Goal: Information Seeking & Learning: Learn about a topic

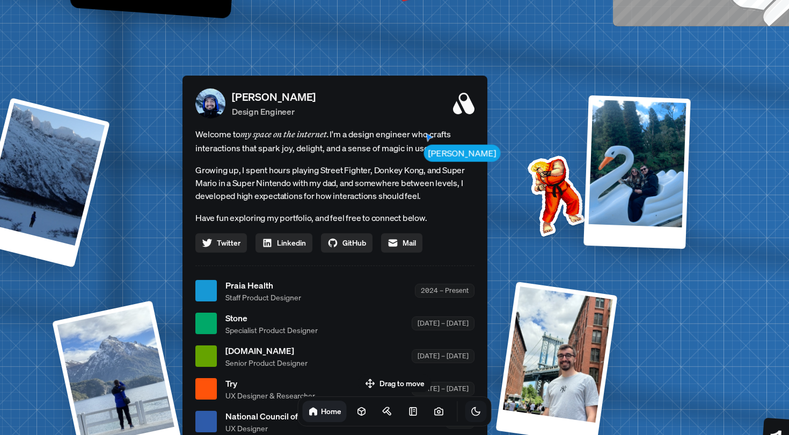
click at [472, 413] on icon "Toggle Theme" at bounding box center [476, 412] width 8 height 8
click at [471, 412] on icon "Toggle Theme" at bounding box center [476, 411] width 11 height 11
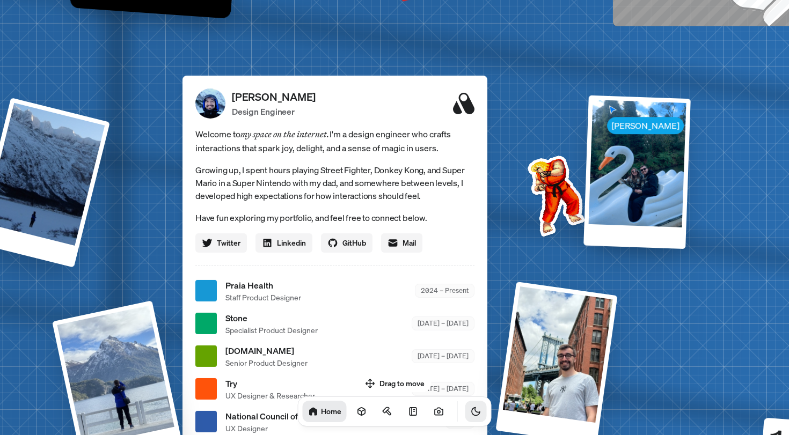
click at [471, 412] on icon "Toggle Theme" at bounding box center [476, 411] width 11 height 11
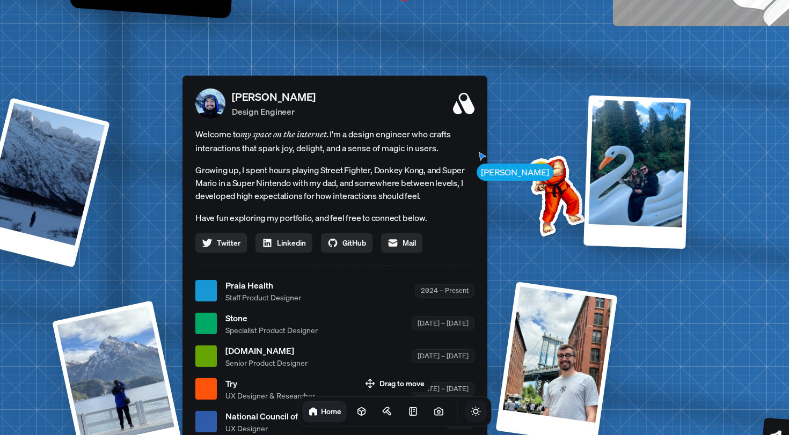
click at [471, 412] on icon "Toggle Theme" at bounding box center [476, 411] width 11 height 11
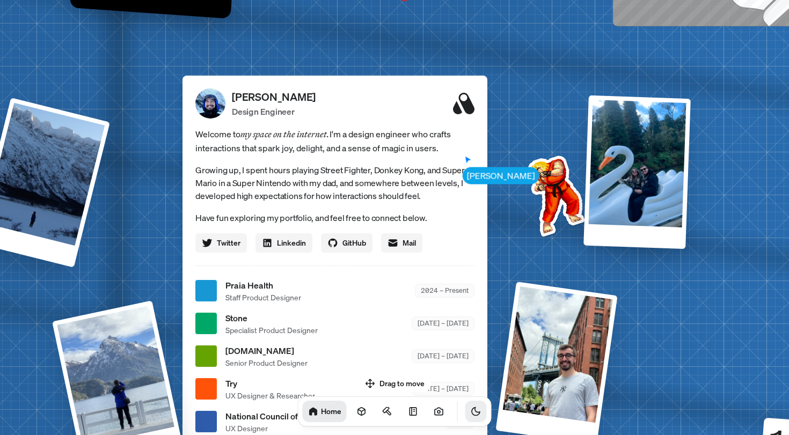
click at [471, 412] on icon "Toggle Theme" at bounding box center [476, 411] width 11 height 11
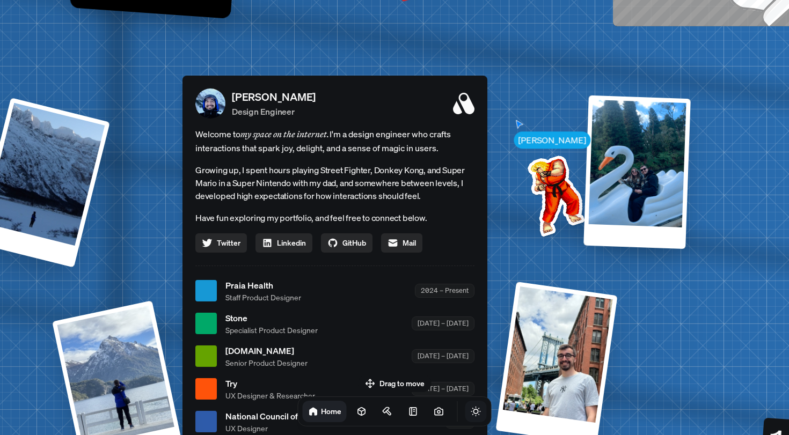
click at [0, 0] on button "Toggle Audio" at bounding box center [0, 0] width 0 height 0
click at [0, 0] on icon "Toggle Audio" at bounding box center [0, 0] width 0 height 0
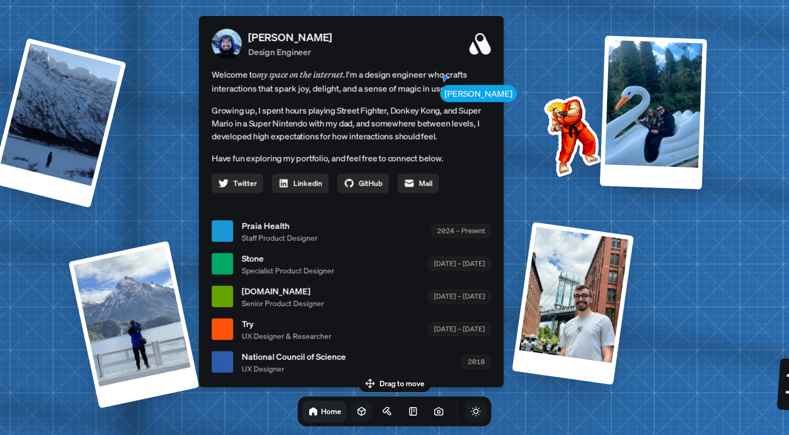
click at [357, 411] on icon at bounding box center [362, 411] width 11 height 11
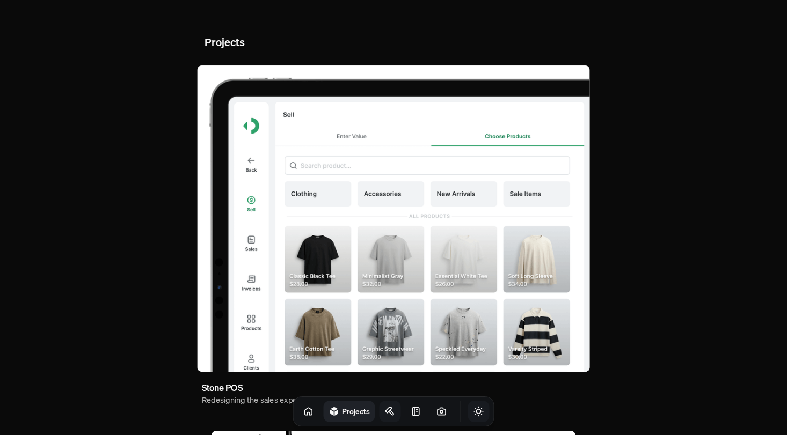
click at [385, 412] on icon at bounding box center [390, 411] width 11 height 11
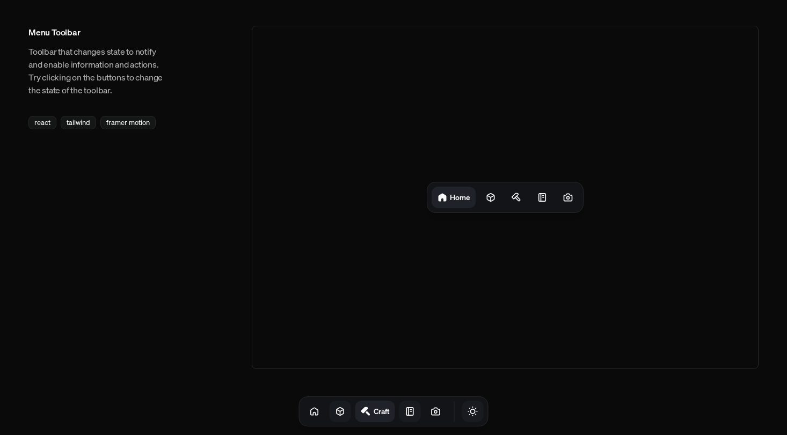
click at [406, 415] on icon at bounding box center [409, 412] width 7 height 8
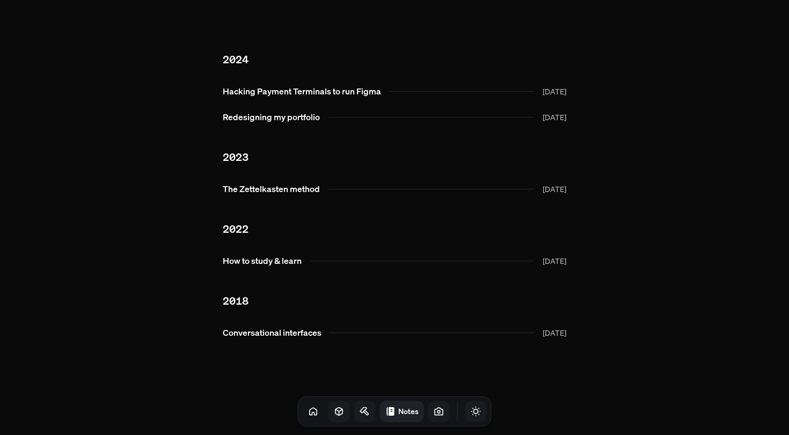
click at [434, 416] on icon at bounding box center [439, 411] width 11 height 11
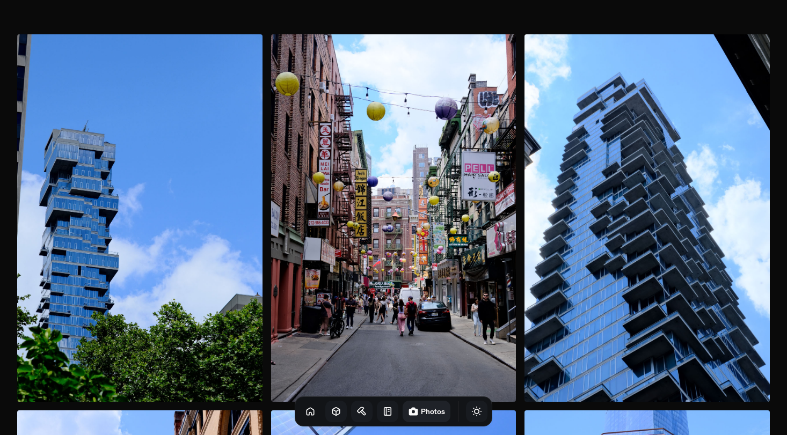
click at [473, 413] on icon "Toggle Theme" at bounding box center [477, 412] width 9 height 9
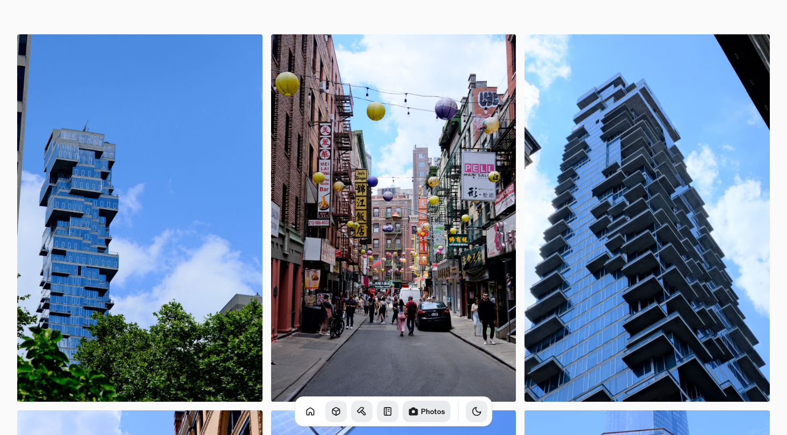
click at [471, 413] on icon "Toggle Theme" at bounding box center [476, 411] width 11 height 11
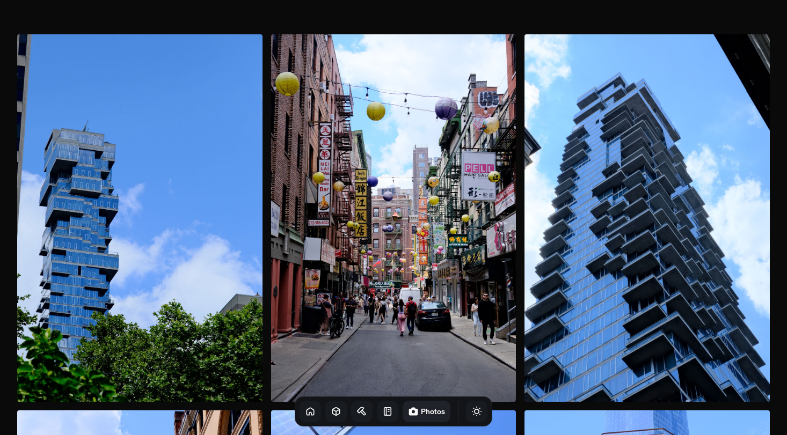
click at [300, 412] on link at bounding box center [310, 411] width 21 height 21
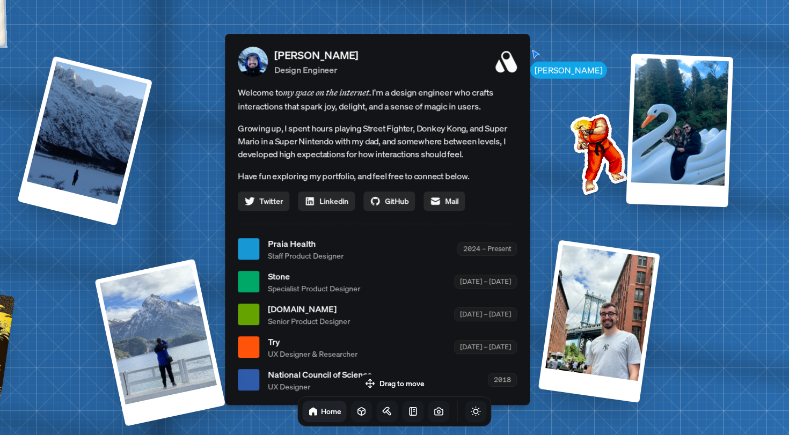
drag, startPoint x: 371, startPoint y: 229, endPoint x: 356, endPoint y: 261, distance: 35.6
click at [356, 261] on ul "Praia Health Staff Product Designer 2024 – Present Stone Specialist Product Des…" at bounding box center [377, 314] width 279 height 155
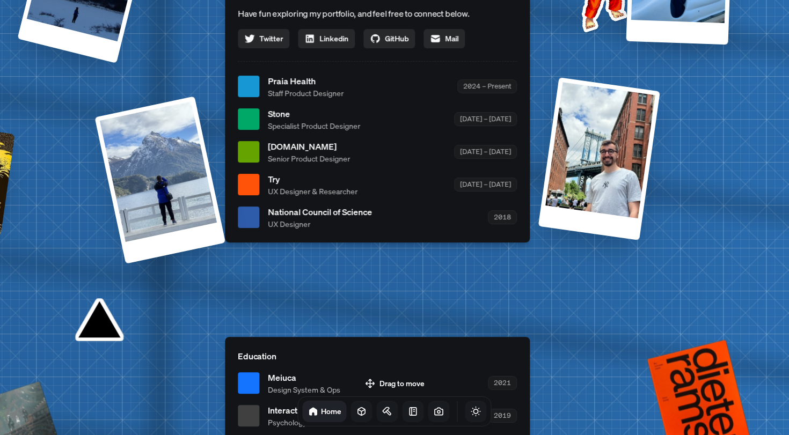
drag, startPoint x: 355, startPoint y: 259, endPoint x: 314, endPoint y: 33, distance: 229.8
click at [314, 75] on div "Praia Health Staff Product Designer 2024 – Present" at bounding box center [392, 87] width 249 height 24
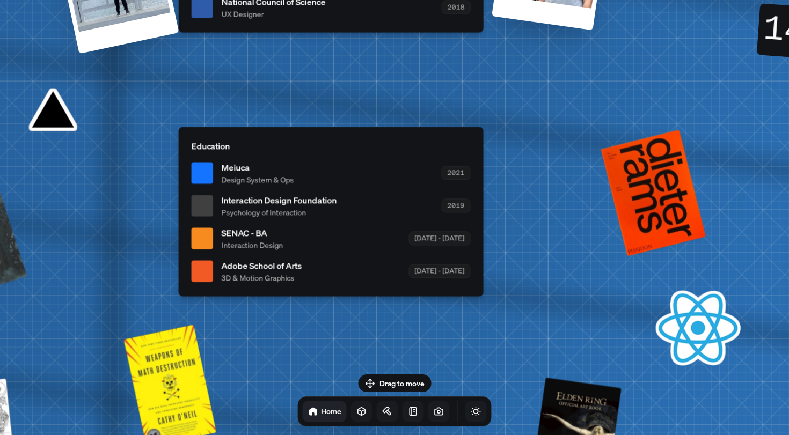
drag, startPoint x: 310, startPoint y: 241, endPoint x: 305, endPoint y: 92, distance: 148.8
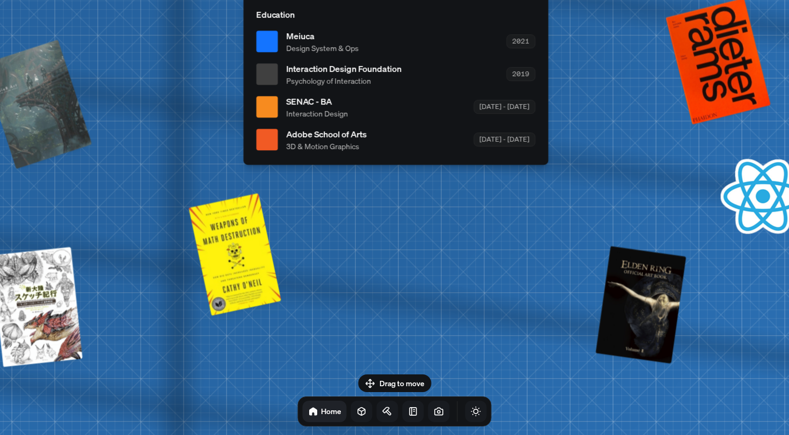
drag, startPoint x: 390, startPoint y: 198, endPoint x: 340, endPoint y: 50, distance: 155.4
click at [342, 62] on div "Interaction Design Foundation Psychology of Interaction 2019" at bounding box center [411, 74] width 249 height 24
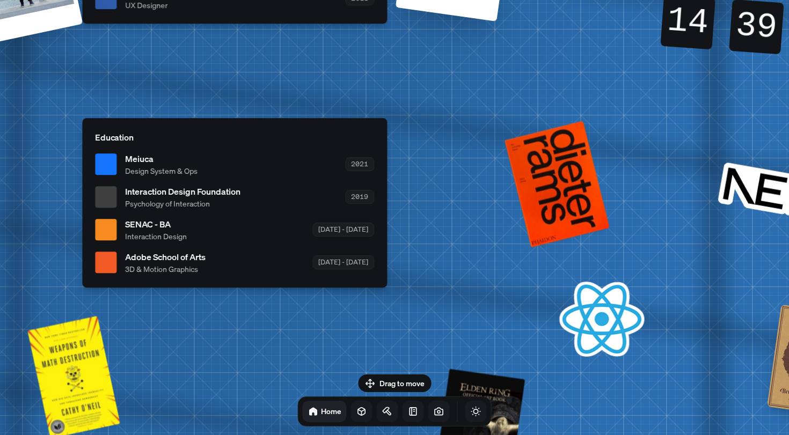
drag, startPoint x: 354, startPoint y: 63, endPoint x: 300, endPoint y: 203, distance: 150.3
click at [302, 204] on div "Interaction Design Foundation Psychology of Interaction 2019" at bounding box center [249, 197] width 249 height 24
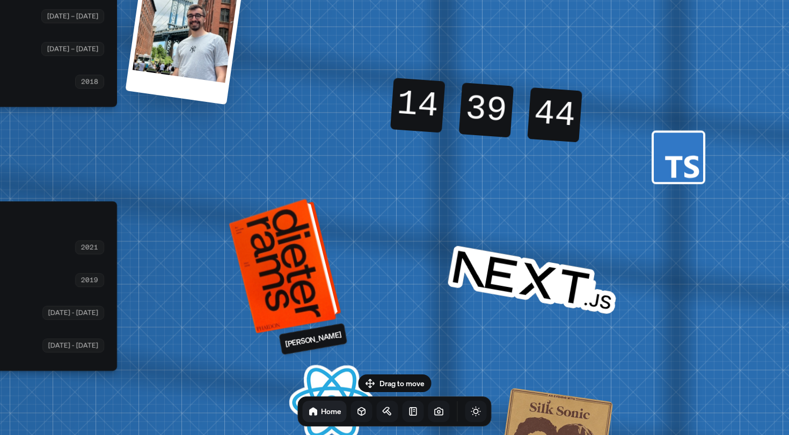
drag, startPoint x: 538, startPoint y: 193, endPoint x: 268, endPoint y: 275, distance: 282.5
click at [268, 276] on div at bounding box center [291, 264] width 100 height 126
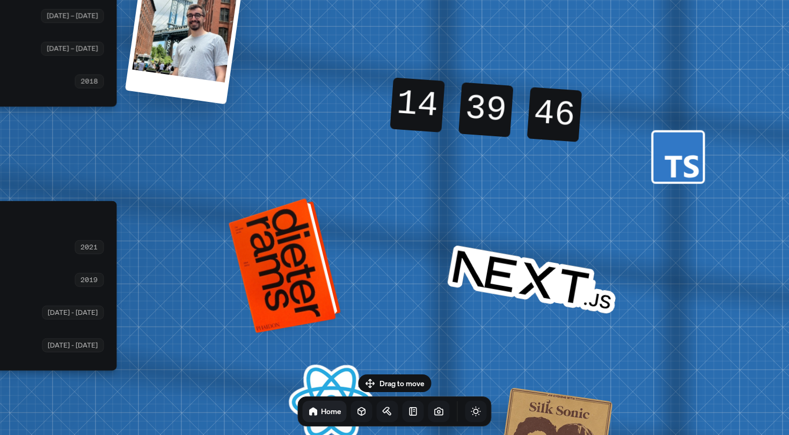
click at [308, 290] on div at bounding box center [291, 264] width 100 height 126
click at [304, 306] on div at bounding box center [291, 264] width 100 height 126
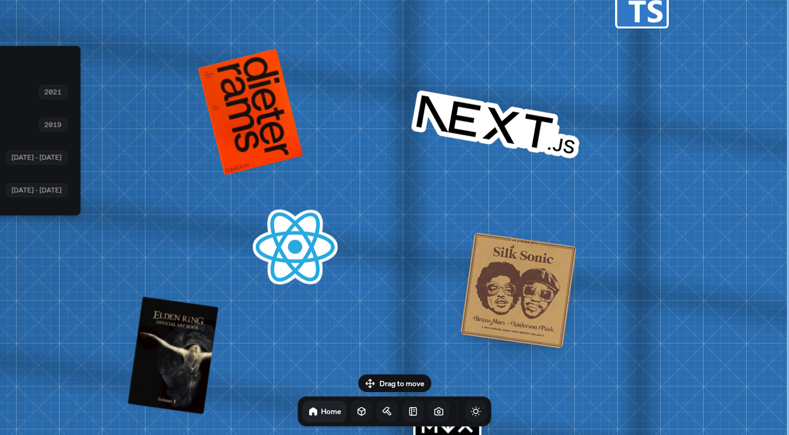
drag, startPoint x: 514, startPoint y: 208, endPoint x: 372, endPoint y: 52, distance: 210.9
drag, startPoint x: 293, startPoint y: 173, endPoint x: 578, endPoint y: 96, distance: 295.0
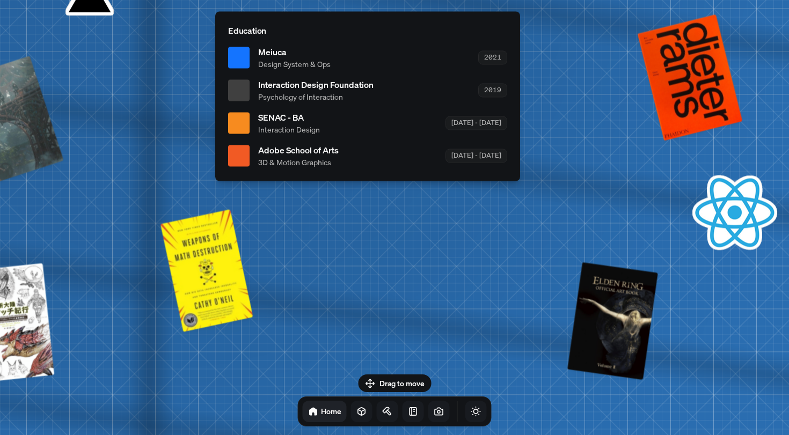
drag, startPoint x: 312, startPoint y: 183, endPoint x: 518, endPoint y: 231, distance: 211.7
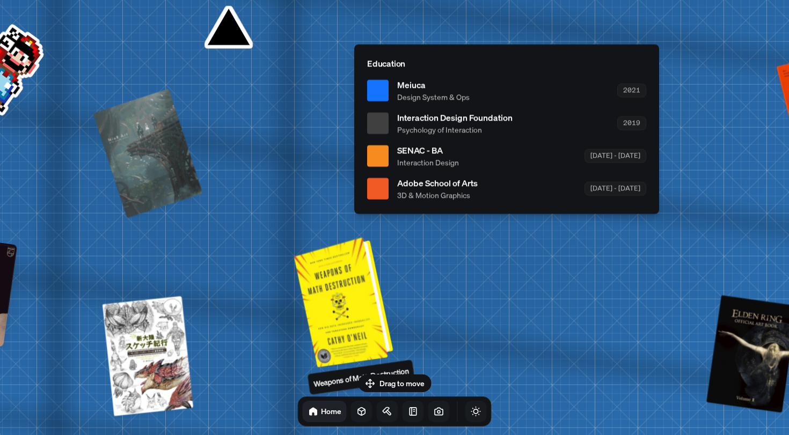
drag, startPoint x: 239, startPoint y: 249, endPoint x: 379, endPoint y: 268, distance: 141.5
click at [377, 271] on div at bounding box center [345, 301] width 91 height 125
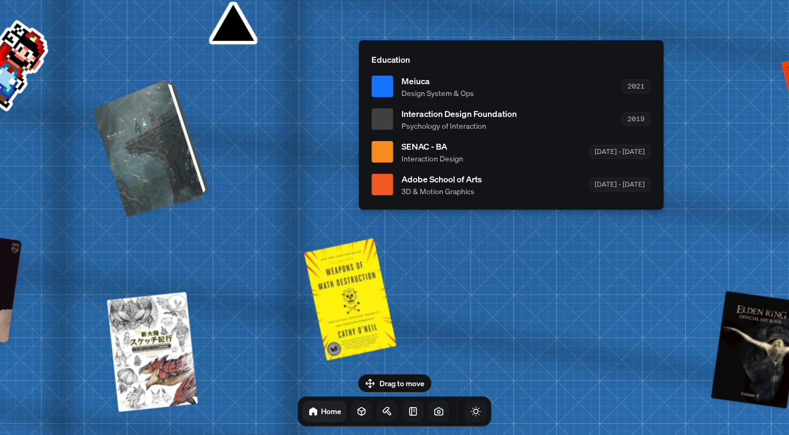
click at [171, 163] on div at bounding box center [156, 146] width 105 height 128
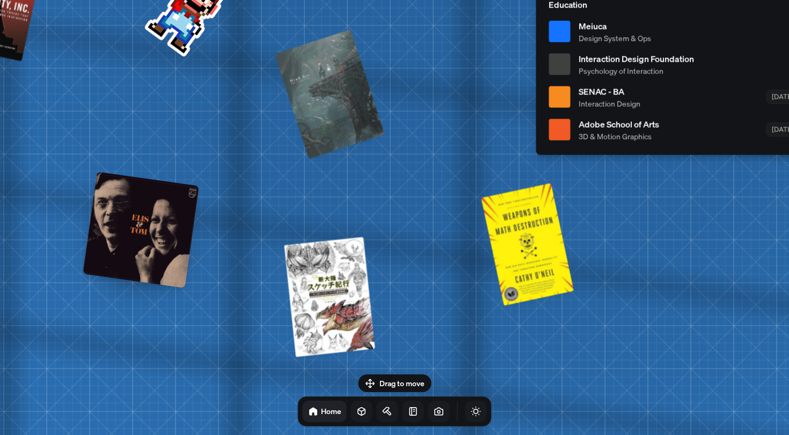
drag, startPoint x: 210, startPoint y: 246, endPoint x: 387, endPoint y: 191, distance: 185.6
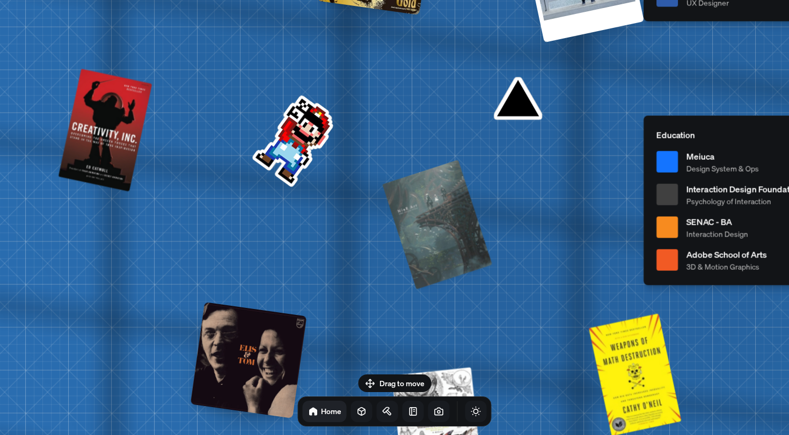
drag, startPoint x: 161, startPoint y: 164, endPoint x: 271, endPoint y: 299, distance: 173.7
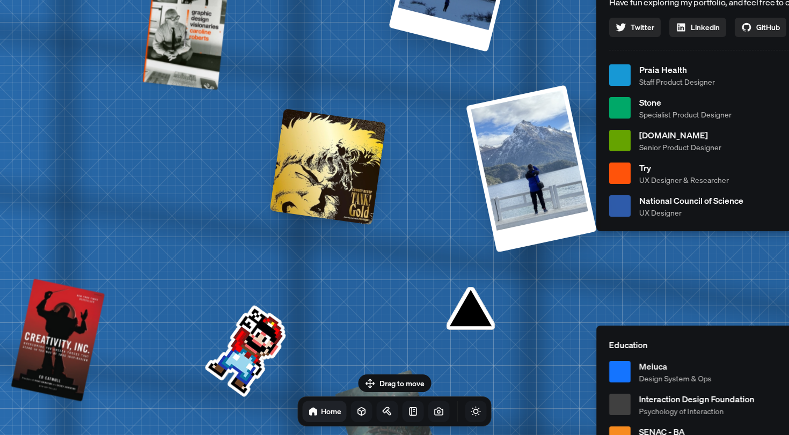
drag, startPoint x: 288, startPoint y: 83, endPoint x: 237, endPoint y: 292, distance: 215.0
click at [238, 292] on div "[PERSON_NAME] [PERSON_NAME] Design Engineer Welcome to my space on the internet…" at bounding box center [751, 75] width 1607 height 1407
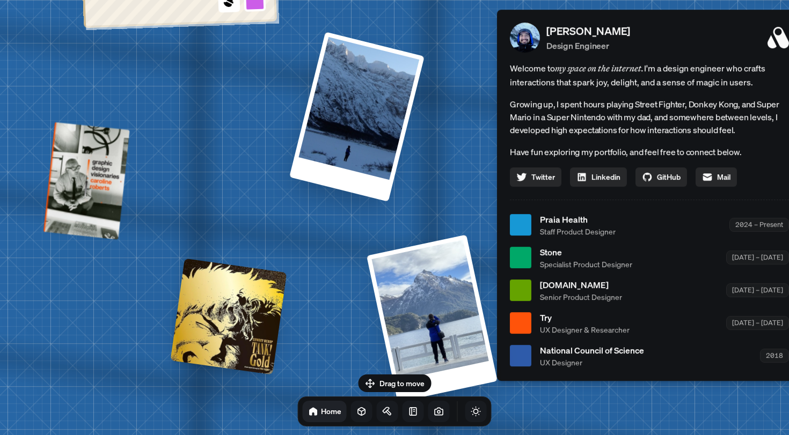
drag, startPoint x: 408, startPoint y: 184, endPoint x: 309, endPoint y: 330, distance: 176.8
click at [309, 330] on div "[PERSON_NAME] [PERSON_NAME] Design Engineer Welcome to my space on the internet…" at bounding box center [652, 225] width 1607 height 1407
click at [427, 329] on div at bounding box center [433, 318] width 134 height 171
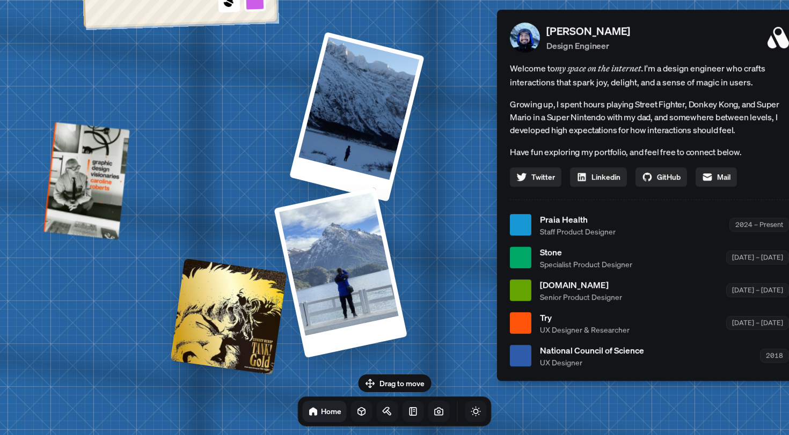
drag, startPoint x: 428, startPoint y: 351, endPoint x: 371, endPoint y: 295, distance: 79.7
click at [370, 294] on div at bounding box center [341, 272] width 134 height 171
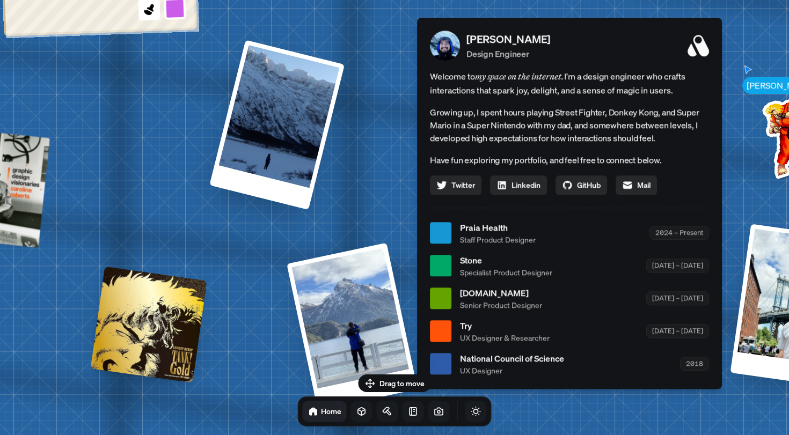
drag, startPoint x: 238, startPoint y: 306, endPoint x: 146, endPoint y: 317, distance: 93.6
click at [146, 317] on div at bounding box center [149, 324] width 117 height 117
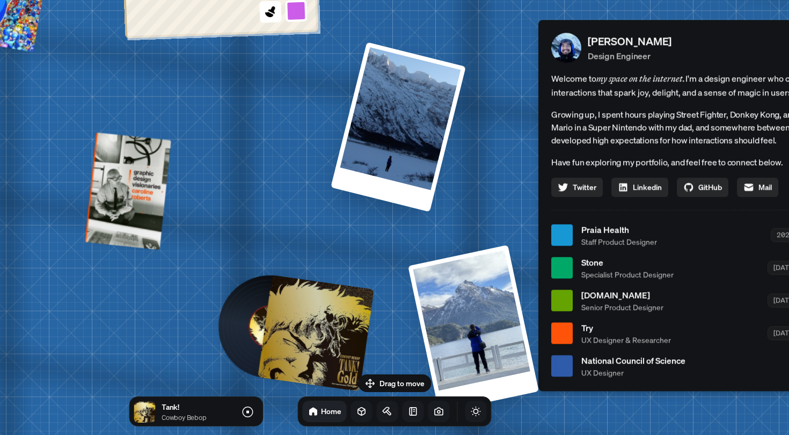
drag, startPoint x: 188, startPoint y: 210, endPoint x: 322, endPoint y: 209, distance: 133.7
click at [322, 209] on div "[PERSON_NAME] [PERSON_NAME] Design Engineer Welcome to my space on the internet…" at bounding box center [693, 235] width 1607 height 1407
click at [281, 340] on div at bounding box center [316, 333] width 117 height 117
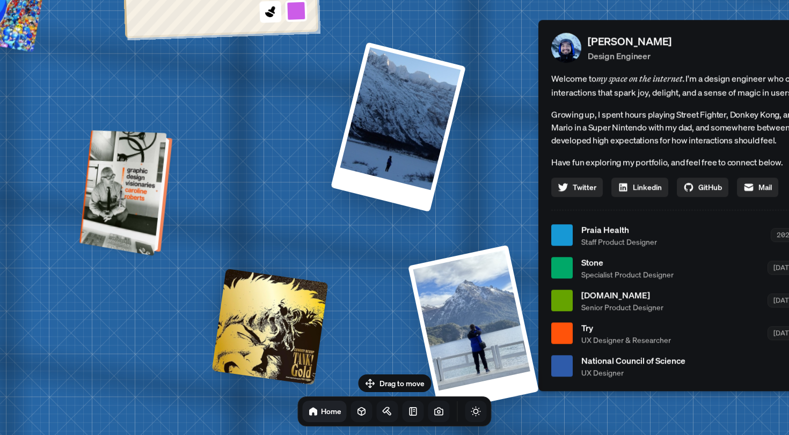
click at [142, 197] on div at bounding box center [132, 193] width 82 height 117
click at [147, 200] on div at bounding box center [132, 193] width 82 height 117
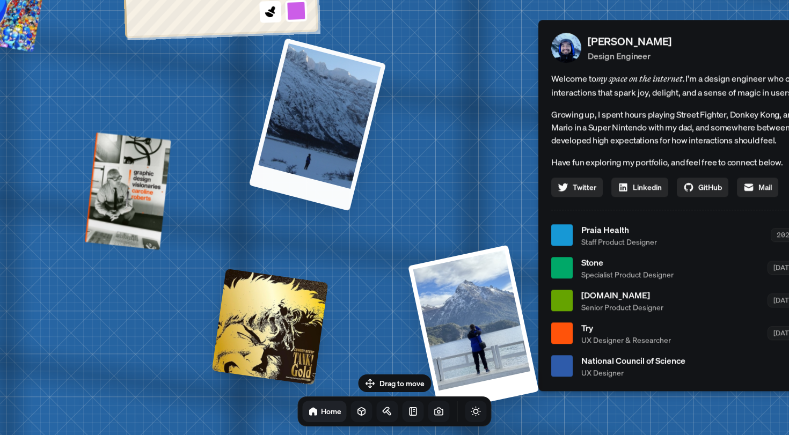
drag, startPoint x: 377, startPoint y: 166, endPoint x: 293, endPoint y: 191, distance: 87.7
click at [293, 190] on div at bounding box center [317, 124] width 137 height 173
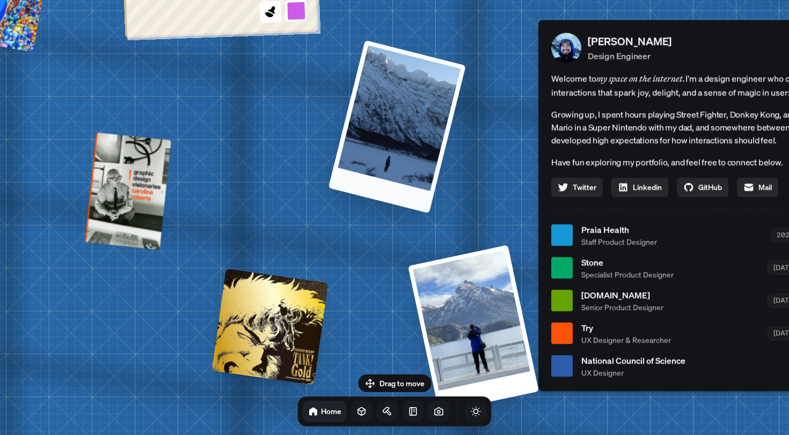
click at [377, 165] on div at bounding box center [397, 126] width 137 height 173
click at [407, 169] on div at bounding box center [398, 127] width 137 height 173
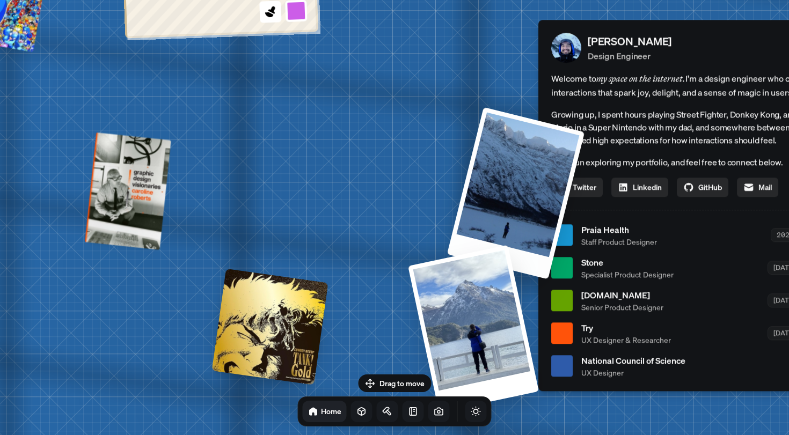
drag, startPoint x: 391, startPoint y: 177, endPoint x: 524, endPoint y: 219, distance: 139.1
click at [524, 219] on div at bounding box center [515, 193] width 137 height 172
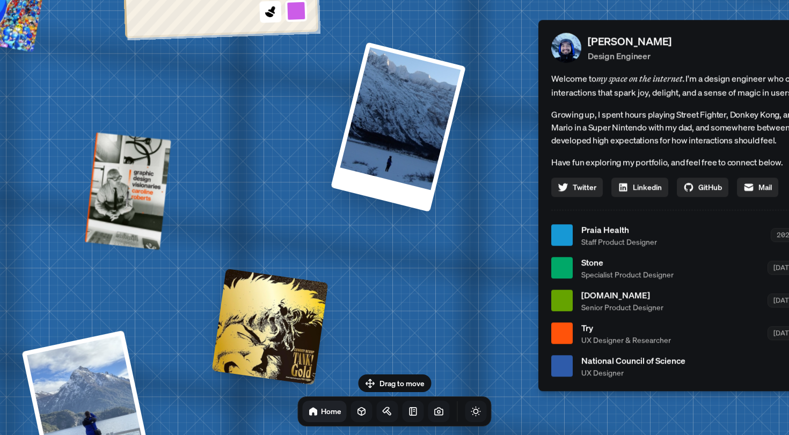
drag, startPoint x: 495, startPoint y: 287, endPoint x: 95, endPoint y: 290, distance: 400.6
click at [95, 290] on div "[PERSON_NAME] [PERSON_NAME] Design Engineer Welcome to my space on the internet…" at bounding box center [693, 235] width 1607 height 1407
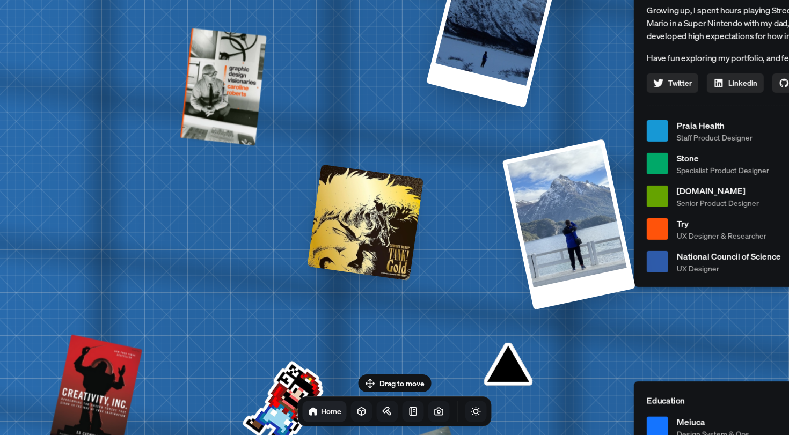
drag, startPoint x: 244, startPoint y: 337, endPoint x: 341, endPoint y: 230, distance: 144.5
click at [342, 230] on div at bounding box center [365, 222] width 117 height 117
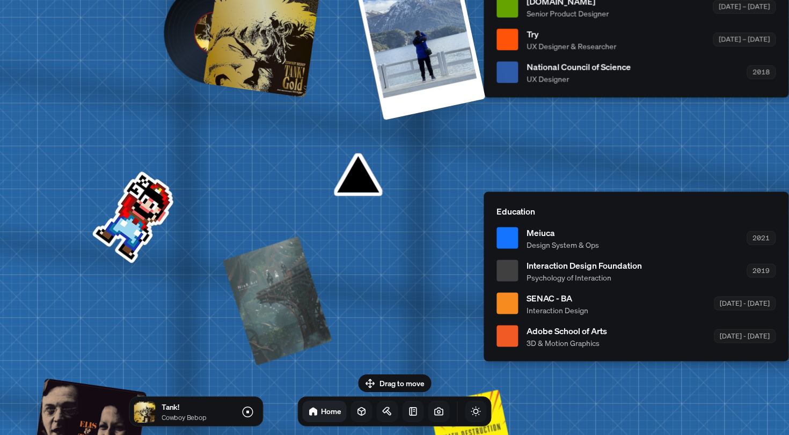
drag, startPoint x: 237, startPoint y: 326, endPoint x: 84, endPoint y: 139, distance: 241.9
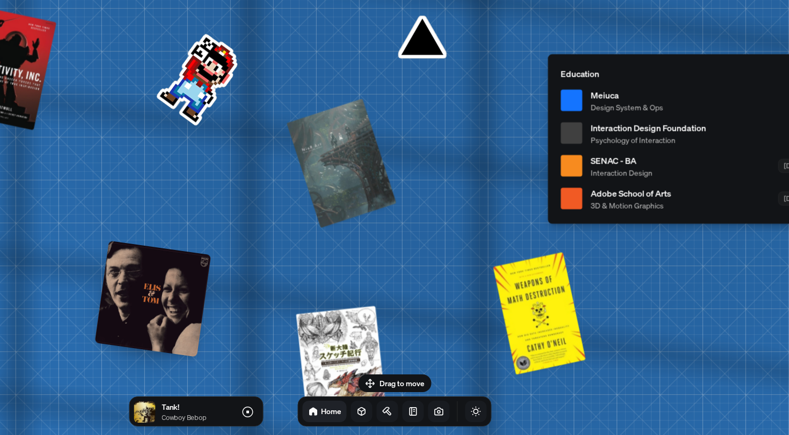
drag, startPoint x: 178, startPoint y: 241, endPoint x: 246, endPoint y: 93, distance: 163.4
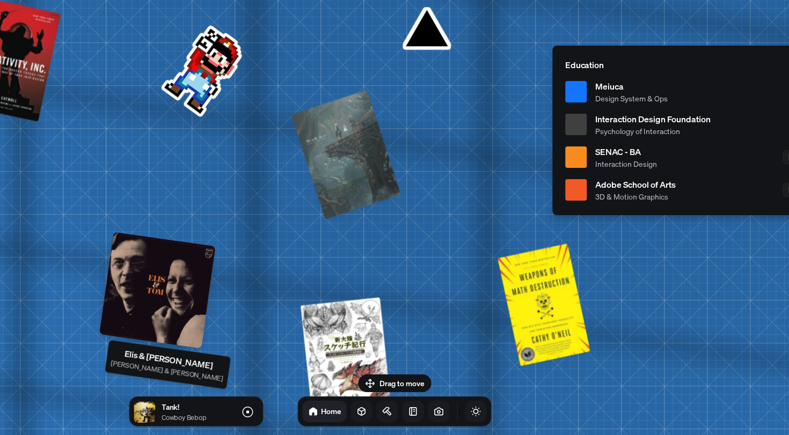
click at [162, 276] on div at bounding box center [157, 290] width 117 height 117
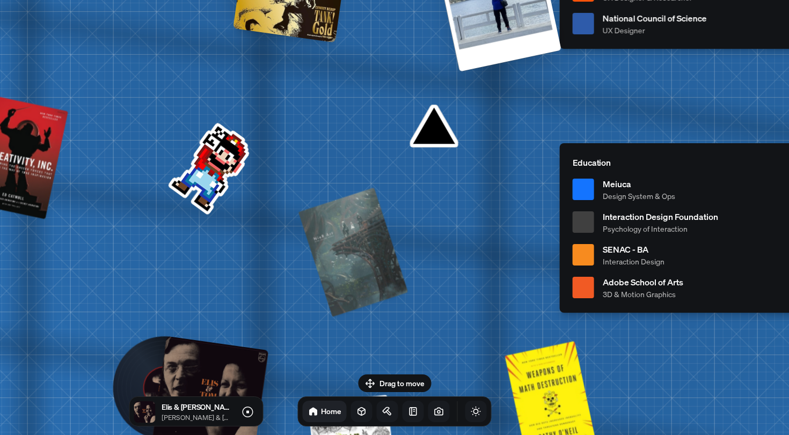
drag, startPoint x: 287, startPoint y: 170, endPoint x: 299, endPoint y: 296, distance: 126.7
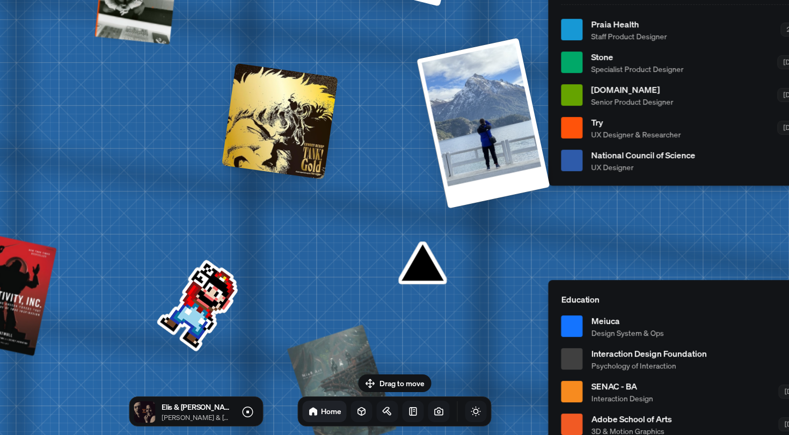
drag, startPoint x: 314, startPoint y: 197, endPoint x: 299, endPoint y: 335, distance: 138.3
click at [299, 335] on div "[PERSON_NAME] [PERSON_NAME] Design Engineer Welcome to my space on the internet…" at bounding box center [703, 30] width 1607 height 1407
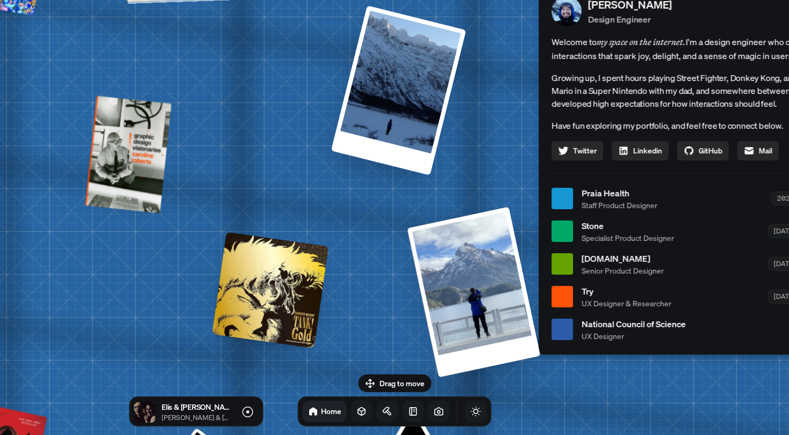
drag, startPoint x: 365, startPoint y: 204, endPoint x: 355, endPoint y: 350, distance: 145.9
click at [355, 350] on div "[PERSON_NAME] [PERSON_NAME] Design Engineer Welcome to my space on the internet…" at bounding box center [693, 199] width 1607 height 1407
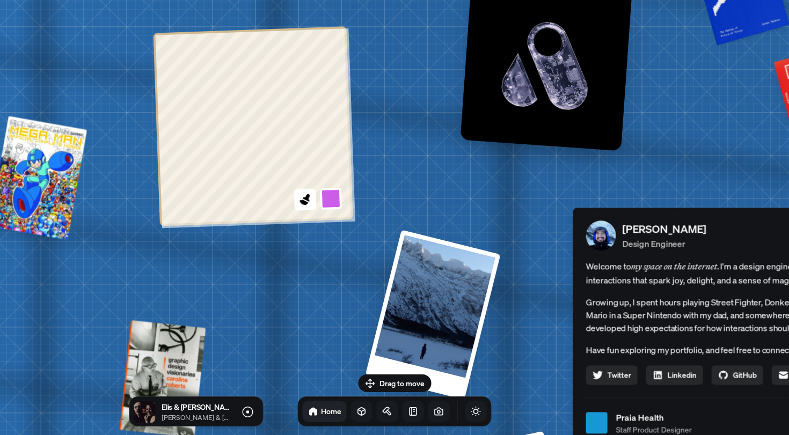
drag, startPoint x: 310, startPoint y: 141, endPoint x: 344, endPoint y: 365, distance: 226.5
click at [344, 365] on div "[PERSON_NAME] [PERSON_NAME] Design Engineer Welcome to my space on the internet…" at bounding box center [728, 423] width 1607 height 1407
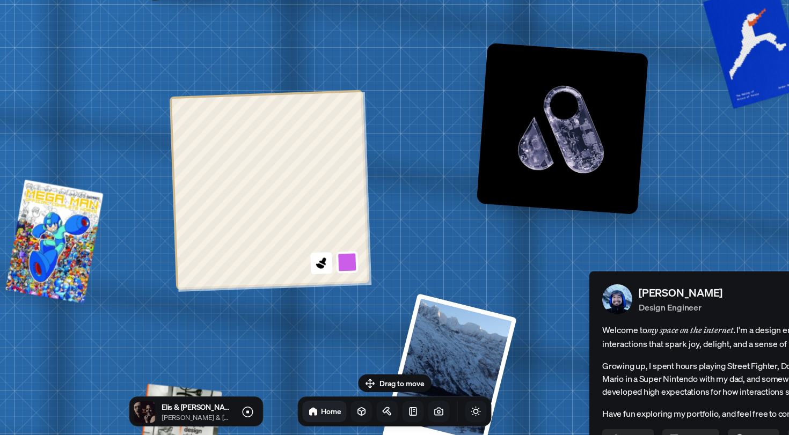
drag, startPoint x: 305, startPoint y: 272, endPoint x: 337, endPoint y: 369, distance: 102.9
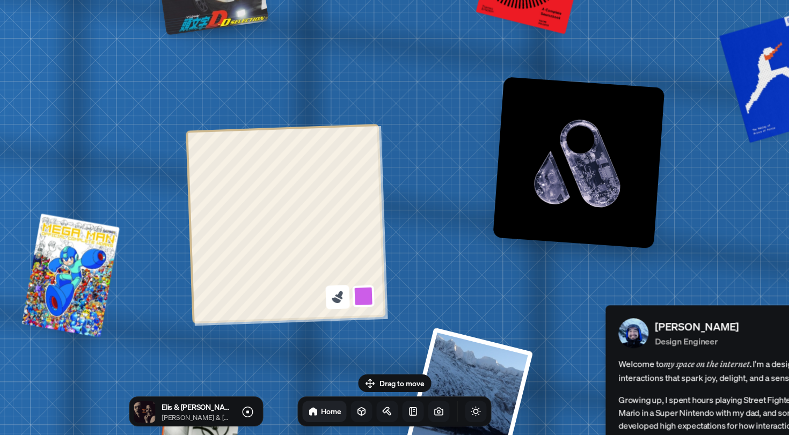
click at [339, 296] on icon at bounding box center [339, 295] width 8 height 9
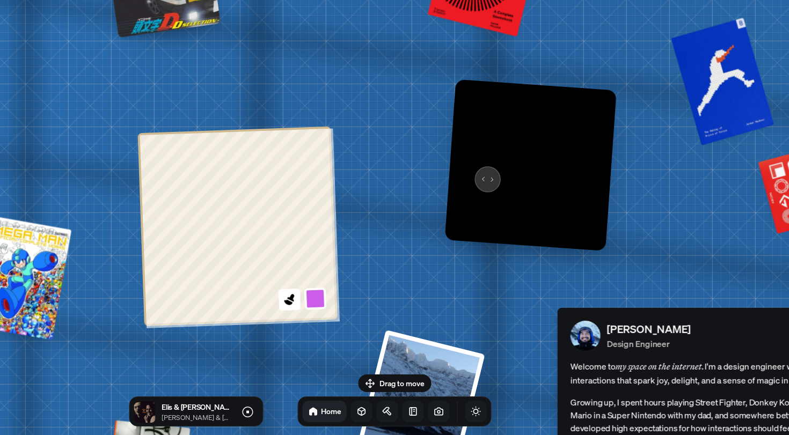
drag, startPoint x: 544, startPoint y: 173, endPoint x: 462, endPoint y: 177, distance: 82.2
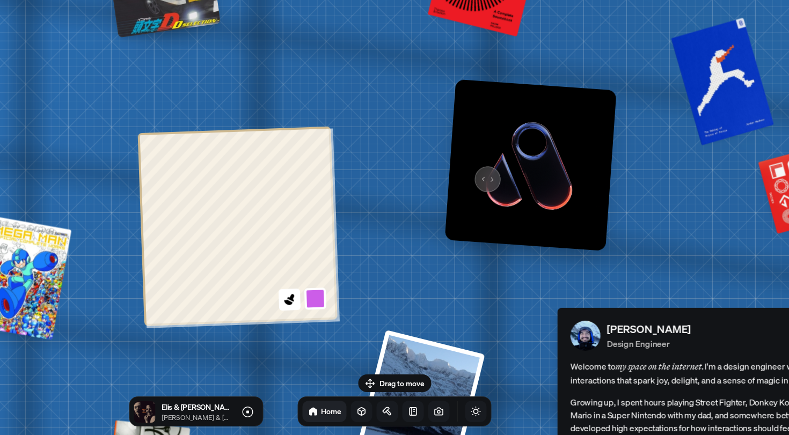
click at [463, 178] on img at bounding box center [531, 165] width 172 height 172
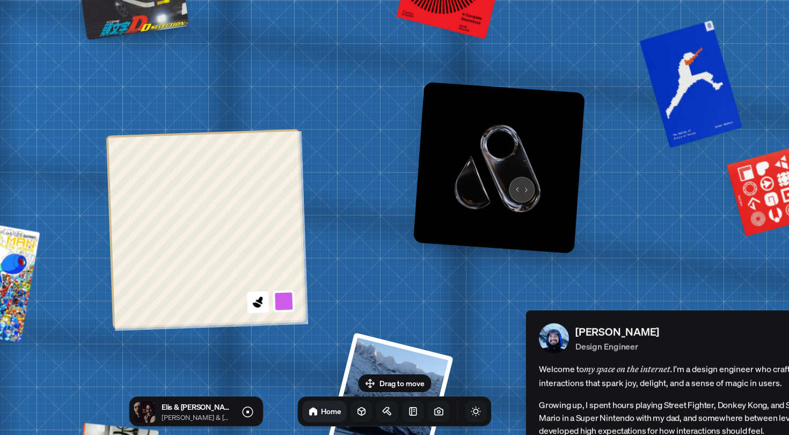
click at [518, 183] on img at bounding box center [499, 168] width 172 height 172
click at [539, 185] on img at bounding box center [499, 168] width 172 height 172
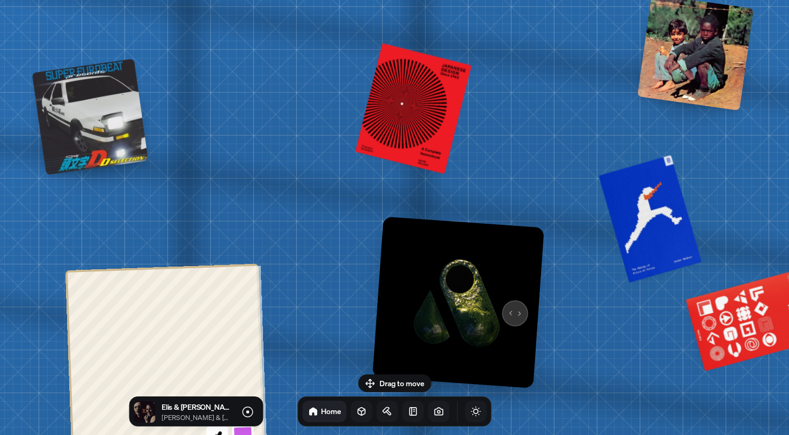
drag, startPoint x: 551, startPoint y: 169, endPoint x: 511, endPoint y: 304, distance: 140.8
click at [511, 304] on img at bounding box center [459, 302] width 172 height 172
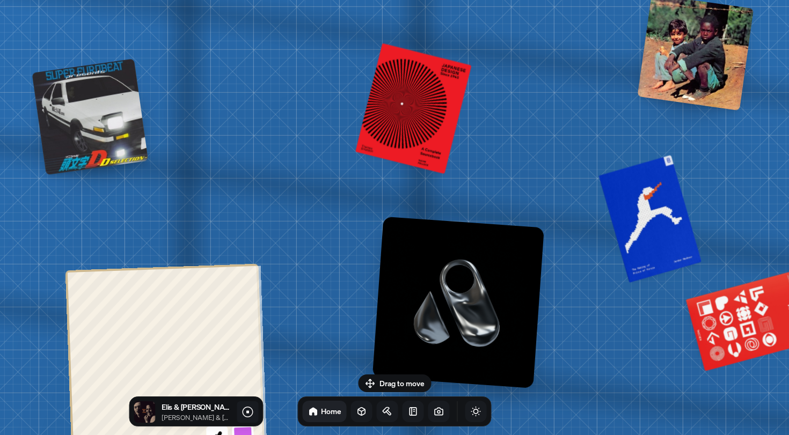
click at [247, 416] on icon at bounding box center [247, 412] width 13 height 13
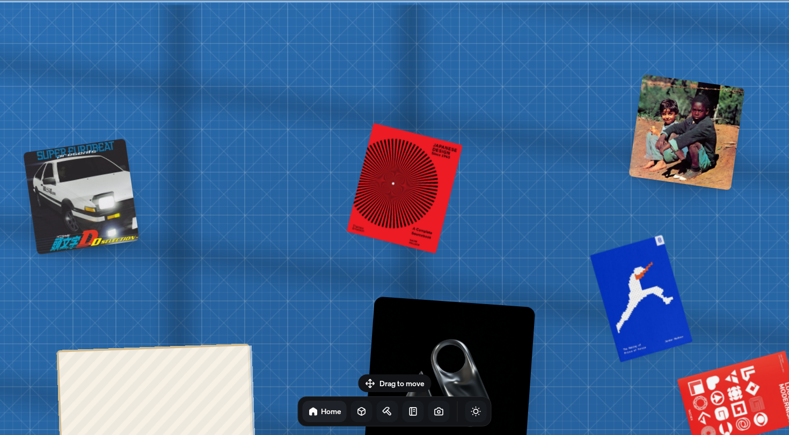
drag, startPoint x: 336, startPoint y: 268, endPoint x: 326, endPoint y: 429, distance: 160.8
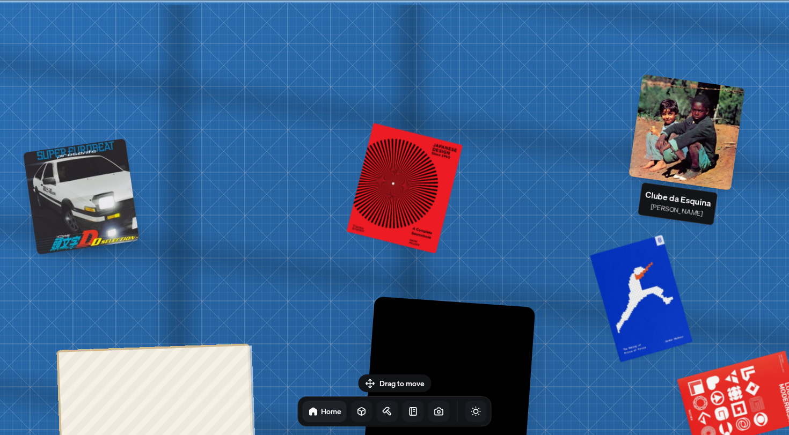
click at [689, 137] on div at bounding box center [687, 132] width 117 height 117
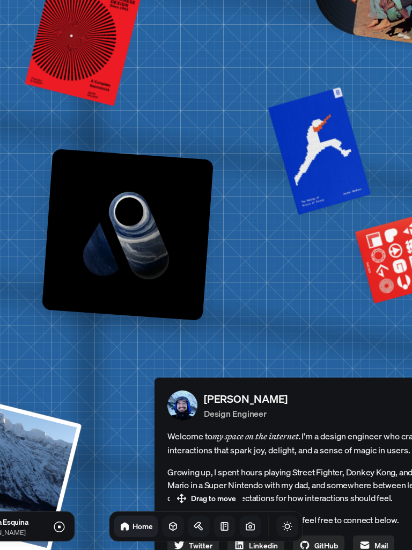
click at [139, 232] on img at bounding box center [128, 235] width 172 height 172
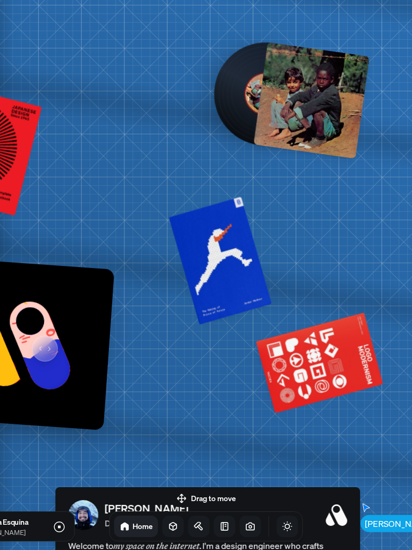
click at [312, 142] on div at bounding box center [311, 100] width 117 height 117
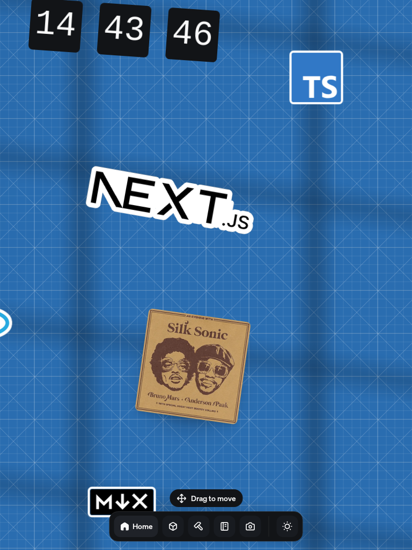
click at [175, 435] on icon at bounding box center [173, 526] width 11 height 11
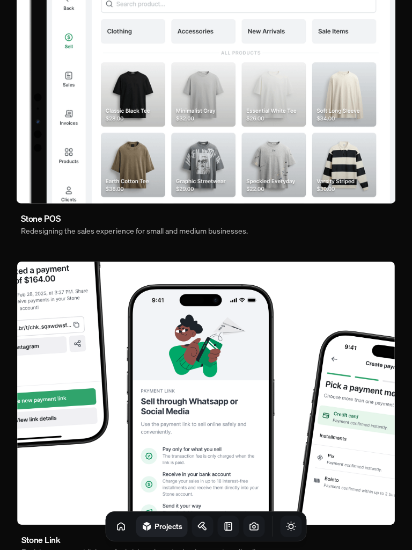
scroll to position [175, 0]
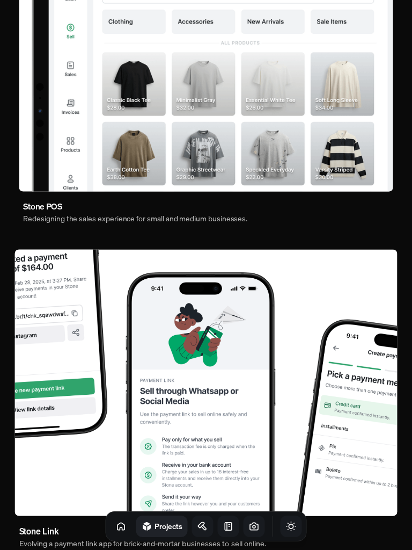
click at [235, 406] on img at bounding box center [205, 383] width 383 height 266
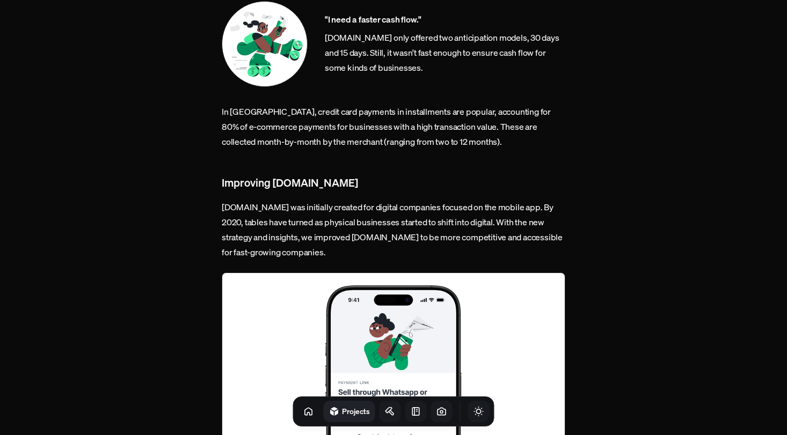
scroll to position [1304, 0]
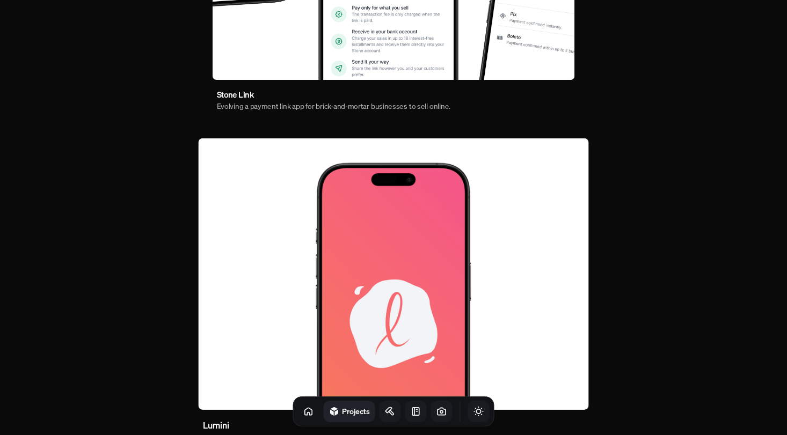
scroll to position [672, 0]
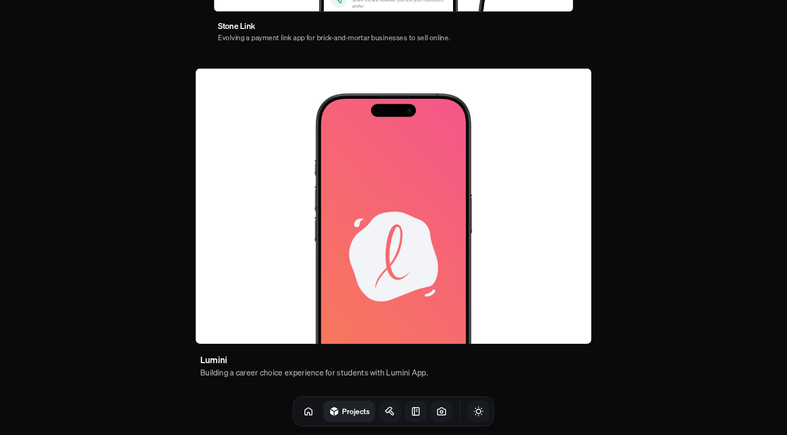
click at [442, 287] on img at bounding box center [393, 205] width 396 height 275
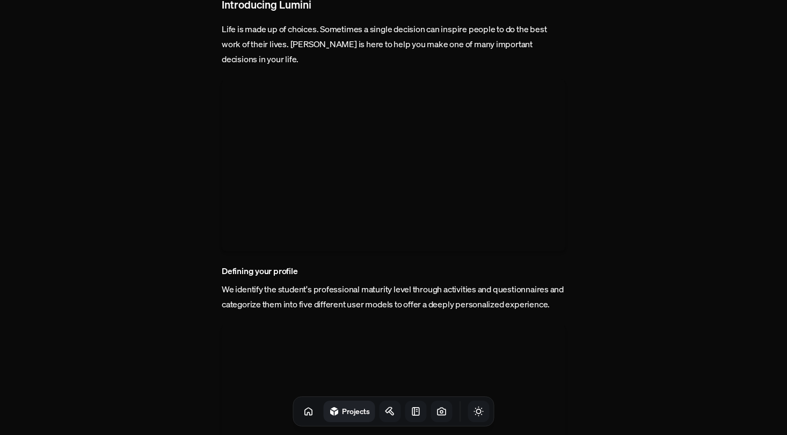
scroll to position [1964, 0]
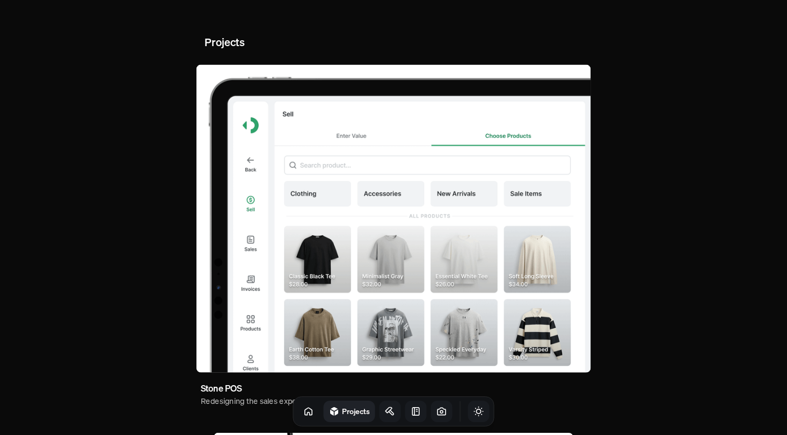
click at [446, 263] on img at bounding box center [394, 219] width 395 height 308
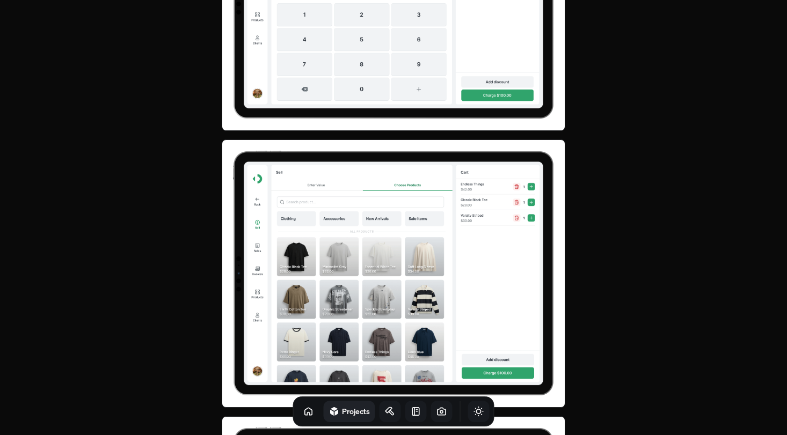
scroll to position [1962, 0]
